Goal: Information Seeking & Learning: Learn about a topic

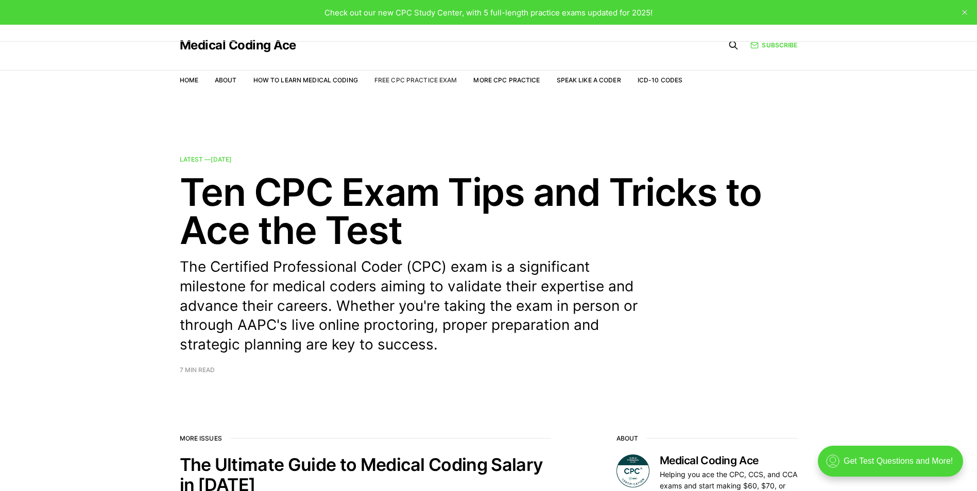
click at [407, 80] on link "Free CPC Practice Exam" at bounding box center [415, 80] width 83 height 8
click at [420, 79] on link "Free CPC Practice Exam" at bounding box center [415, 80] width 83 height 8
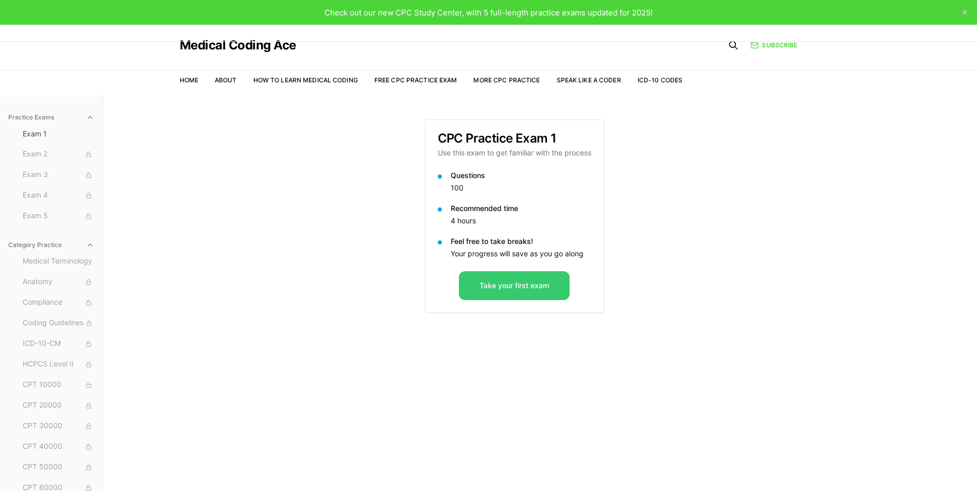
click at [522, 287] on button "Take your first exam" at bounding box center [514, 285] width 111 height 29
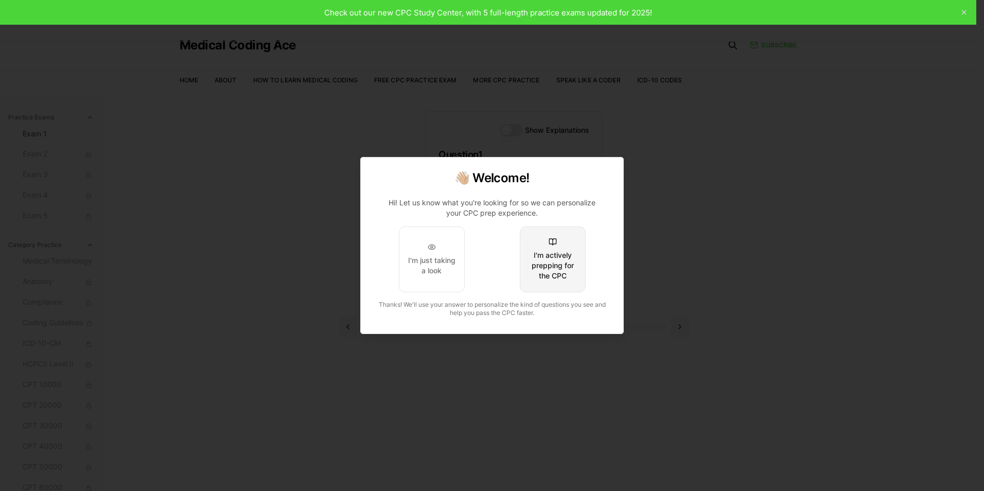
click at [544, 263] on div "I'm actively prepping for the CPC" at bounding box center [553, 265] width 48 height 31
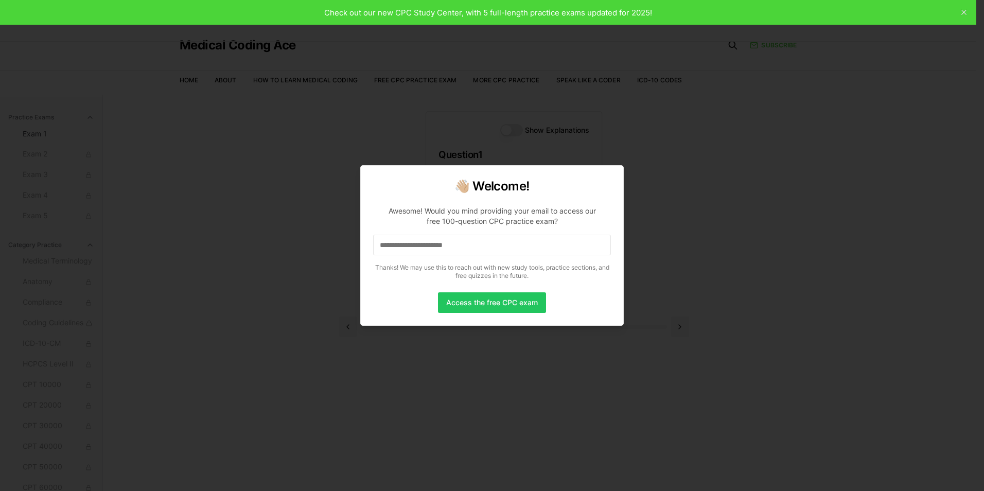
click at [525, 248] on input at bounding box center [492, 245] width 238 height 21
click at [508, 297] on button "Access the free CPC exam" at bounding box center [492, 302] width 108 height 21
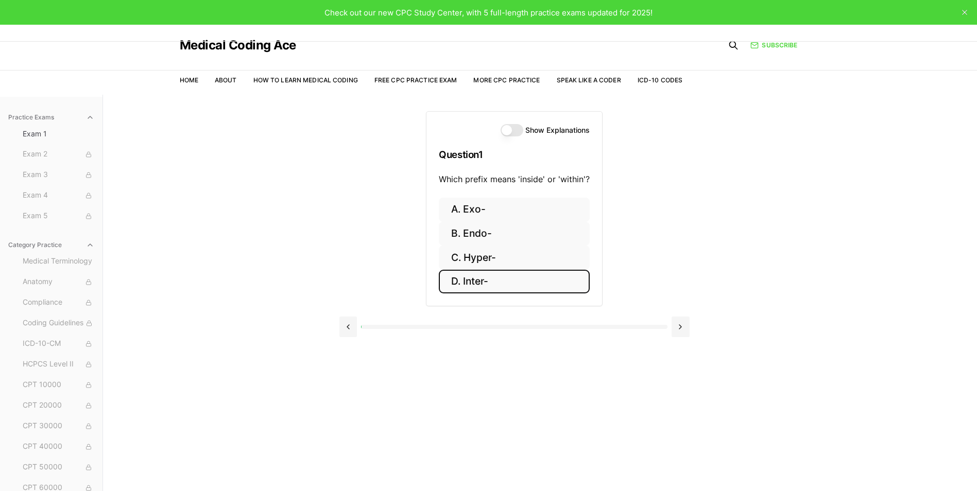
click at [492, 281] on button "D. Inter-" at bounding box center [514, 282] width 151 height 24
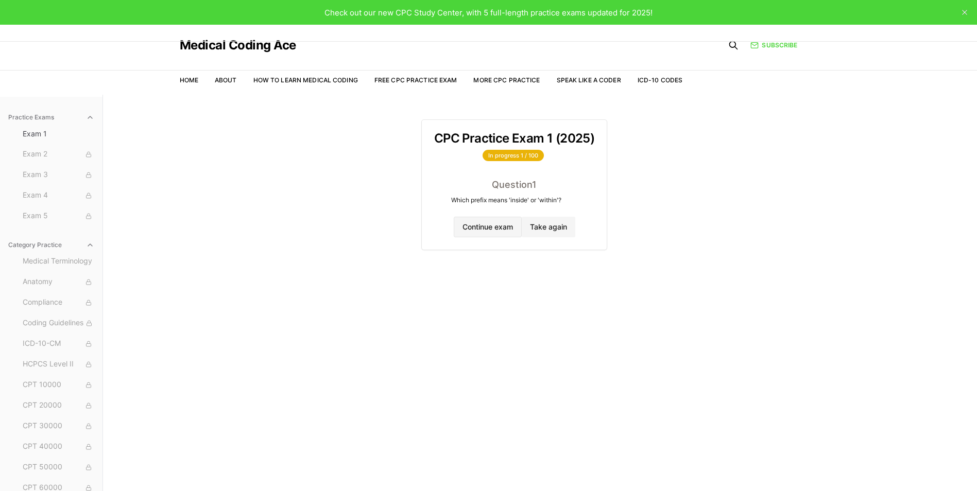
click at [491, 229] on button "Continue exam" at bounding box center [488, 227] width 68 height 21
